Goal: Task Accomplishment & Management: Manage account settings

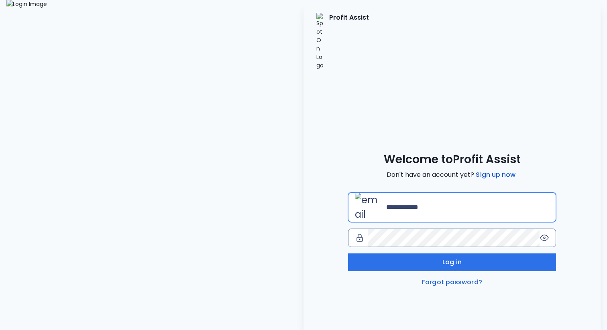
type input "**********"
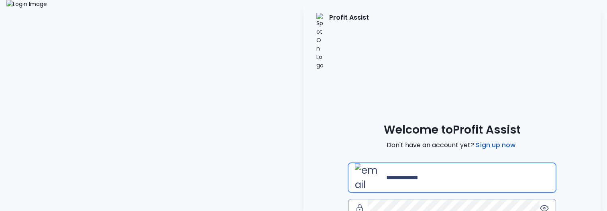
type input "**********"
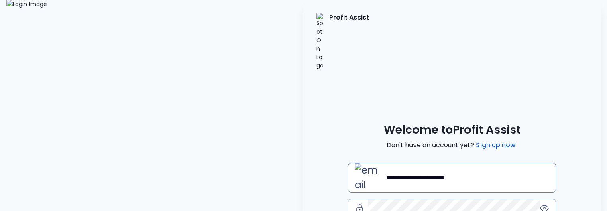
scroll to position [28, 0]
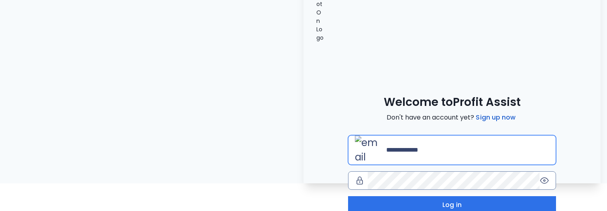
type input "**********"
